Goal: Use online tool/utility: Utilize a website feature to perform a specific function

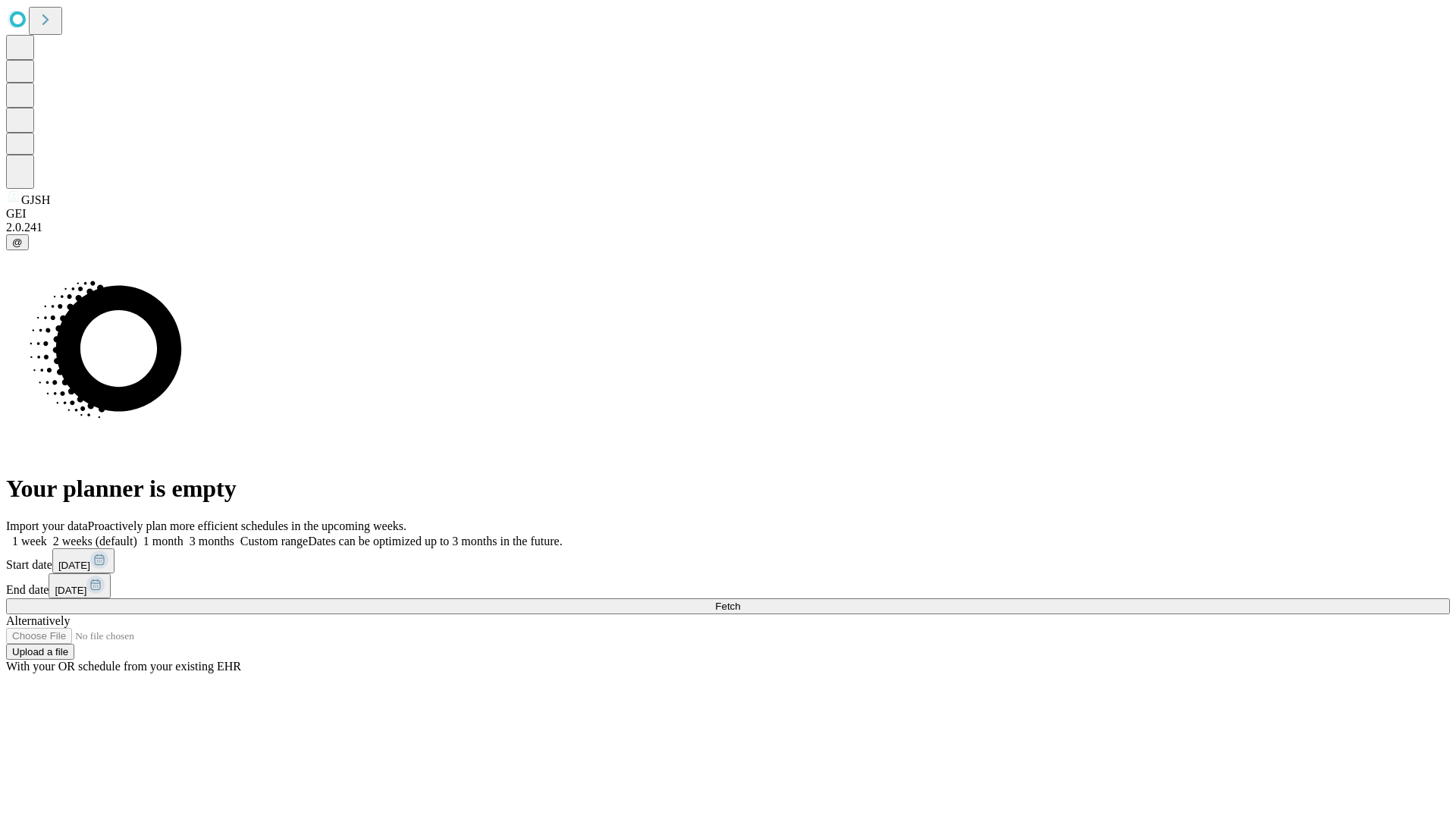
click at [740, 601] on span "Fetch" at bounding box center [727, 607] width 25 height 11
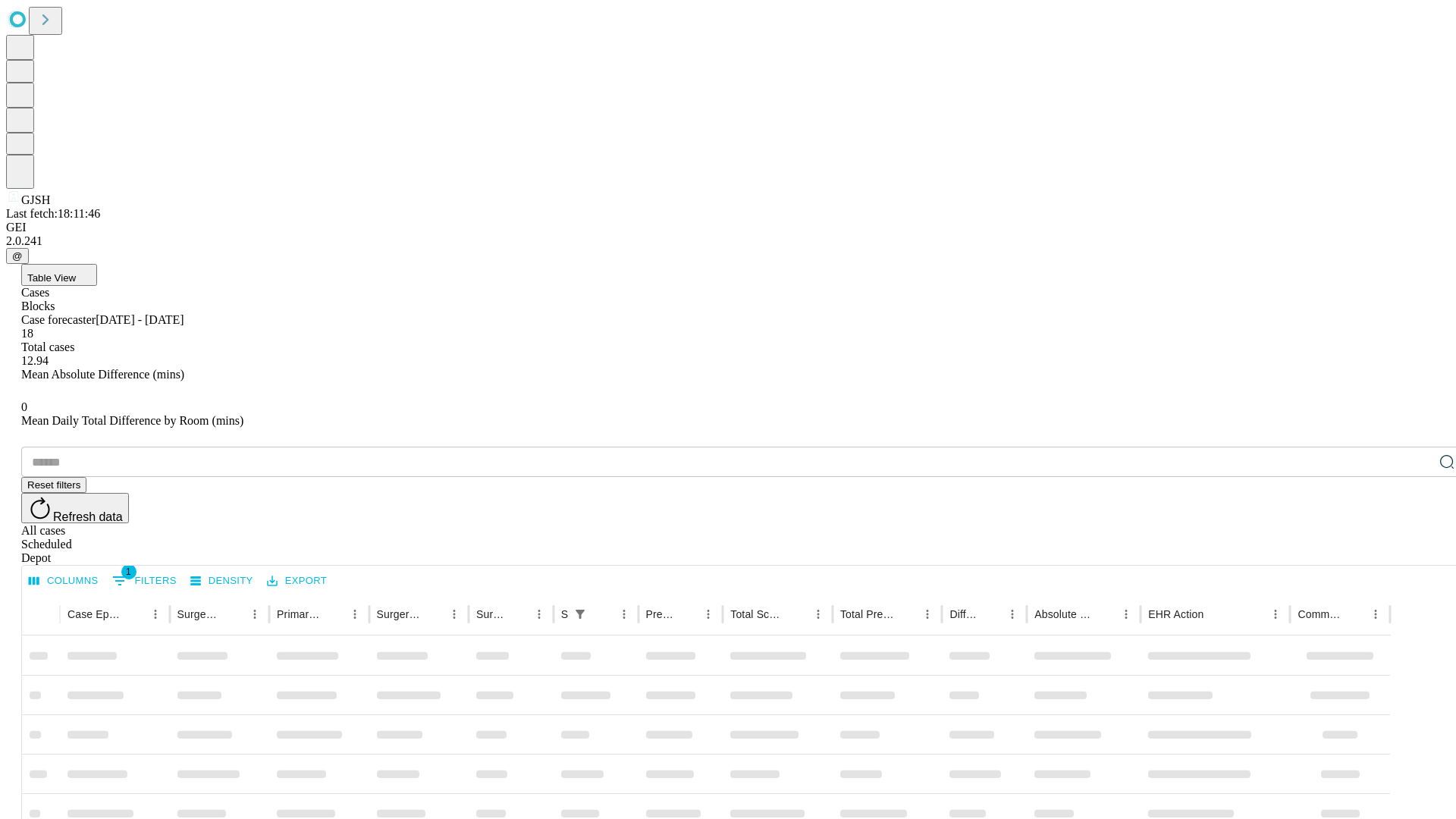
click at [76, 273] on span "Table View" at bounding box center [51, 278] width 48 height 11
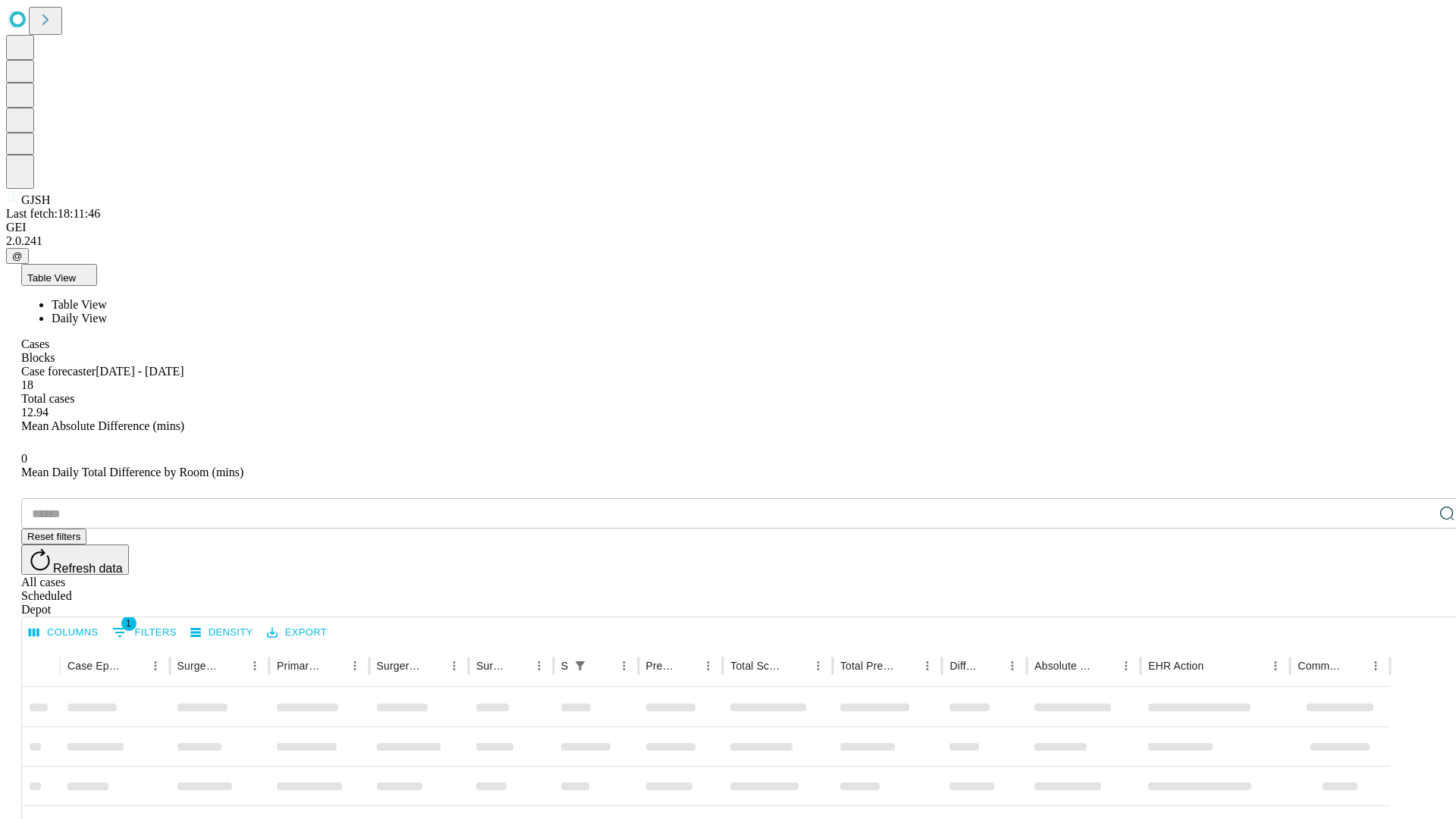
click at [107, 312] on span "Daily View" at bounding box center [79, 318] width 55 height 13
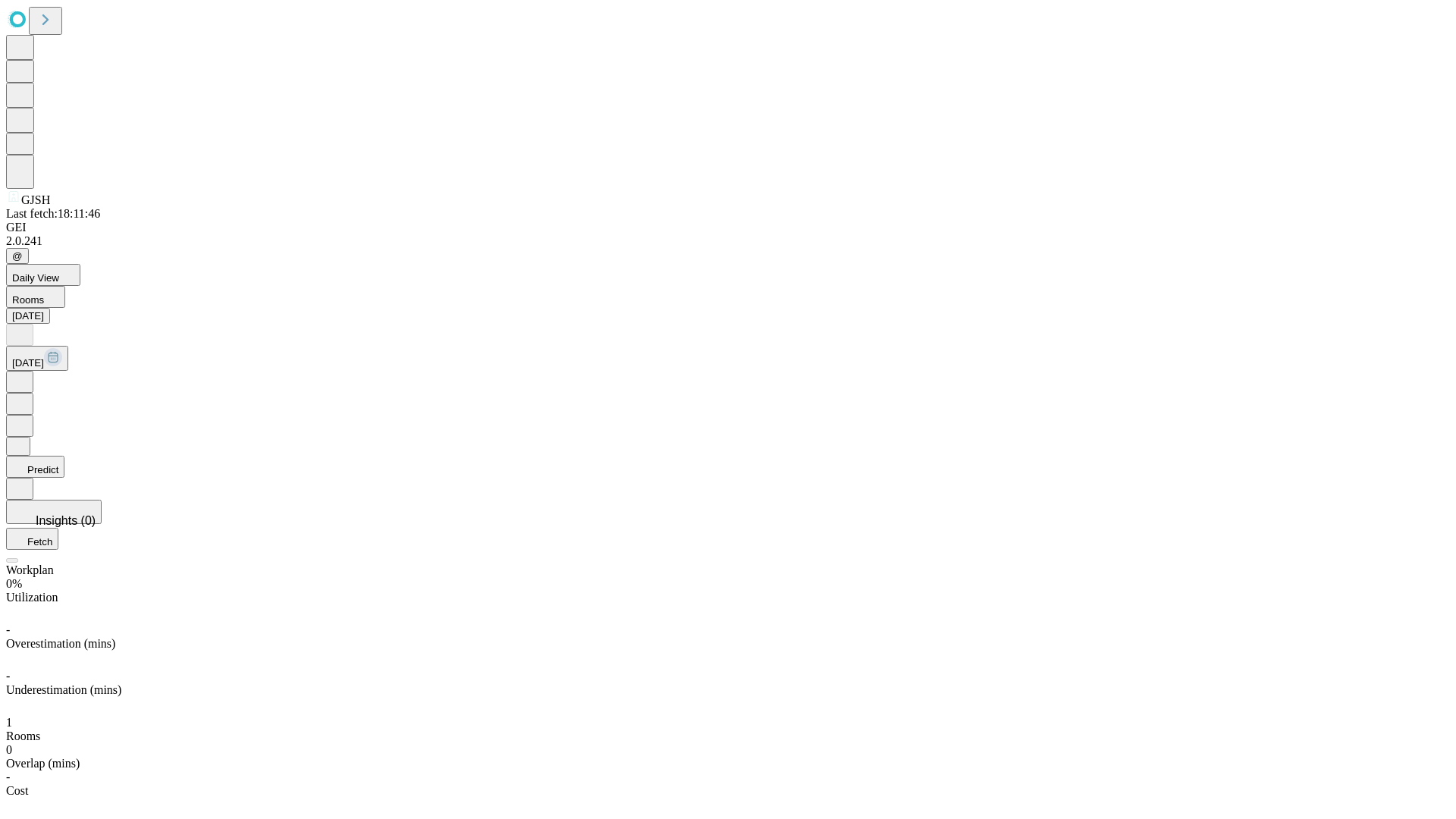
click at [64, 456] on button "Predict" at bounding box center [35, 466] width 59 height 22
